Goal: Task Accomplishment & Management: Manage account settings

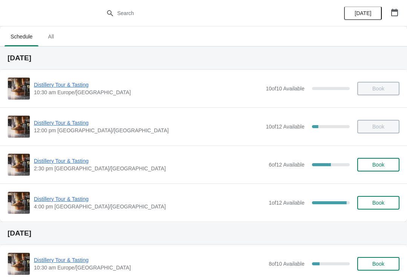
click at [399, 14] on button "button" at bounding box center [394, 13] width 14 height 14
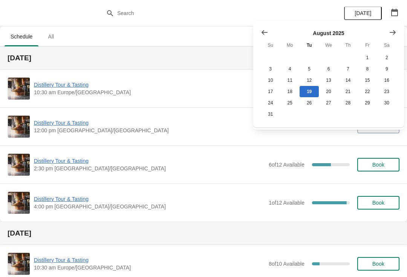
click at [395, 31] on icon "Show next month, September 2025" at bounding box center [393, 33] width 8 height 8
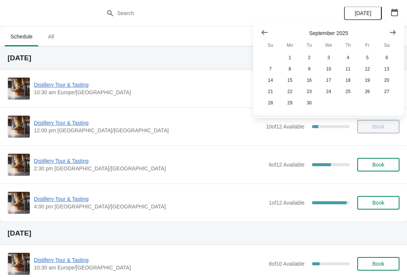
click at [395, 32] on icon "Show next month, October 2025" at bounding box center [393, 33] width 8 height 8
click at [353, 107] on button "30" at bounding box center [347, 102] width 19 height 11
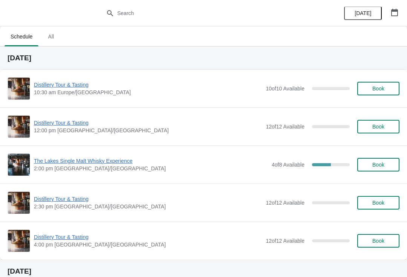
click at [105, 162] on span "The Lakes Single Malt Whisky Experience" at bounding box center [151, 161] width 234 height 8
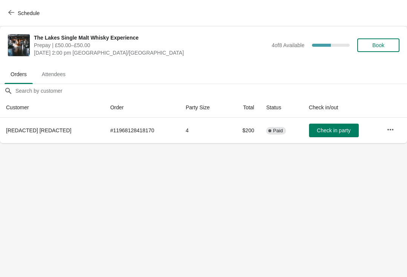
click at [393, 134] on button "button" at bounding box center [390, 130] width 14 height 14
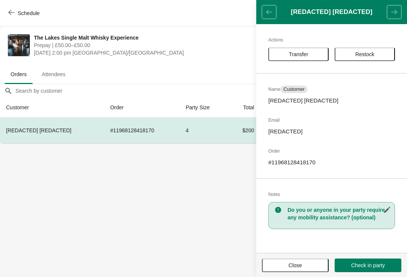
click at [388, 212] on icon "button" at bounding box center [387, 210] width 8 height 8
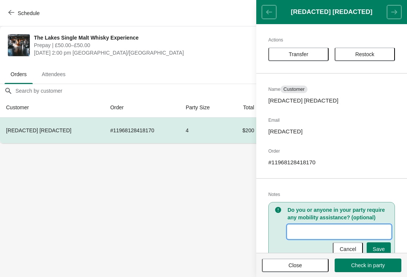
click at [310, 233] on input "New Value" at bounding box center [338, 232] width 103 height 14
type input "N"
click at [289, 228] on input "[PERSON_NAME] - x 4" at bounding box center [338, 232] width 103 height 14
click at [332, 230] on input "[PERSON_NAME] [PERSON_NAME] - x 4" at bounding box center [338, 232] width 103 height 14
type input "[PERSON_NAME] [PERSON_NAME] x 4"
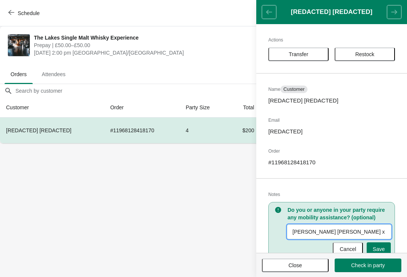
click at [383, 242] on button "Save" at bounding box center [378, 249] width 24 height 14
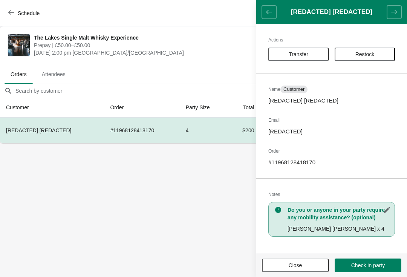
click at [206, 233] on body "Schedule The Lakes Single Malt Whisky Experience Prepay | £50.00–£50.00 [DATE] …" at bounding box center [203, 138] width 407 height 277
click at [53, 130] on span "[REDACTED] [REDACTED]" at bounding box center [38, 130] width 65 height 6
click at [304, 267] on span "Close" at bounding box center [294, 265] width 53 height 6
